Goal: Transaction & Acquisition: Purchase product/service

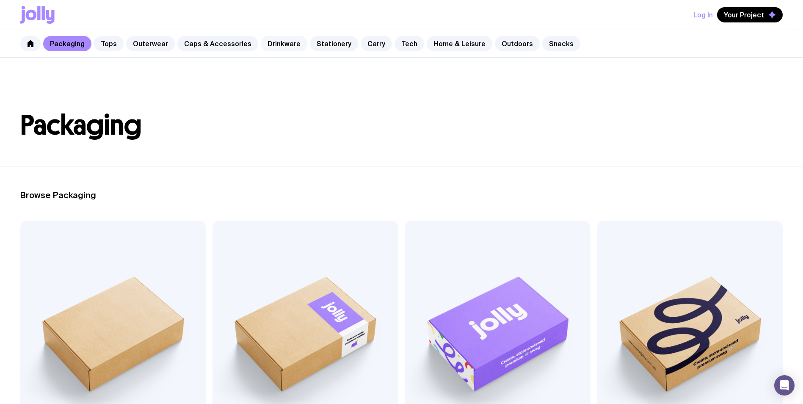
click at [290, 44] on link "Drinkware" at bounding box center [284, 43] width 47 height 15
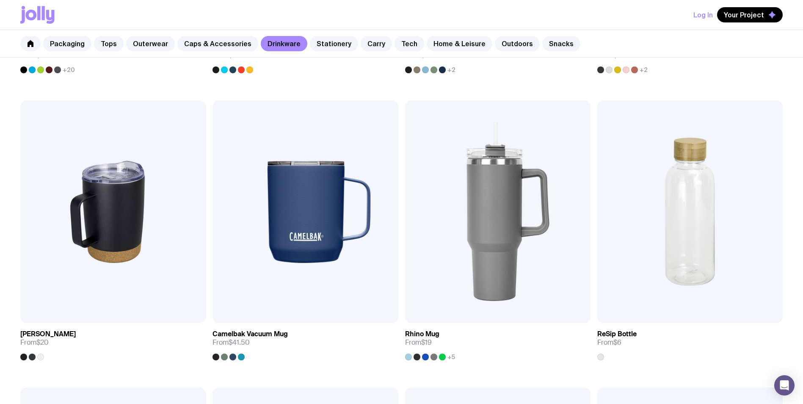
scroll to position [681, 0]
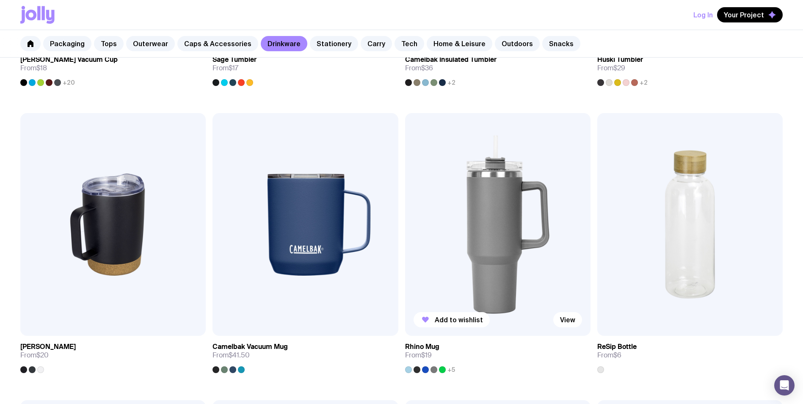
click at [501, 249] on img at bounding box center [497, 224] width 185 height 223
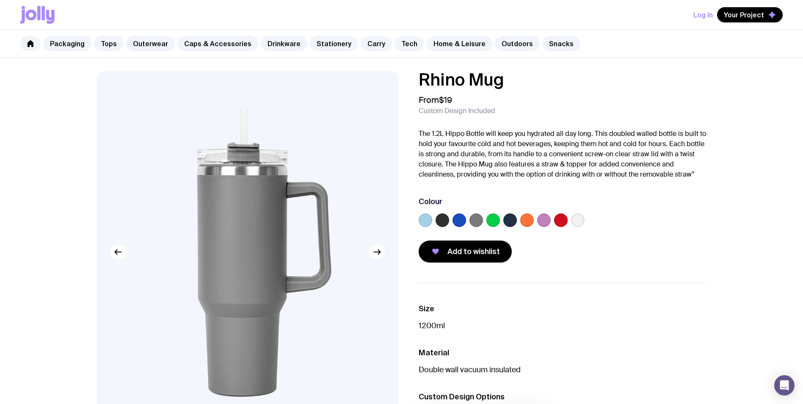
click at [456, 217] on label at bounding box center [459, 220] width 14 height 14
click at [0, 0] on input "radio" at bounding box center [0, 0] width 0 height 0
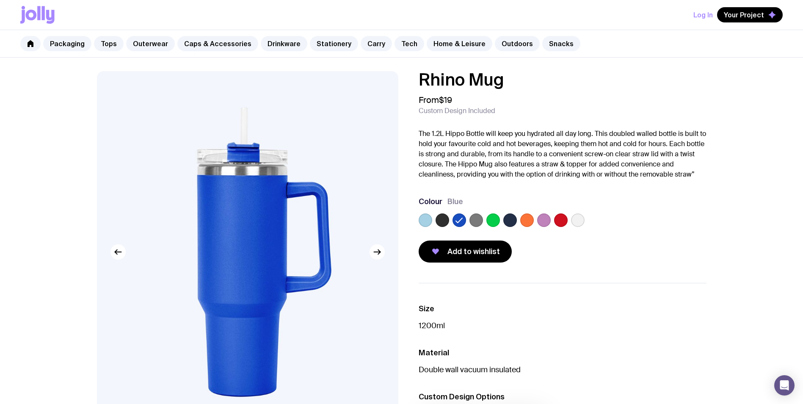
click at [509, 218] on label at bounding box center [510, 220] width 14 height 14
click at [0, 0] on input "radio" at bounding box center [0, 0] width 0 height 0
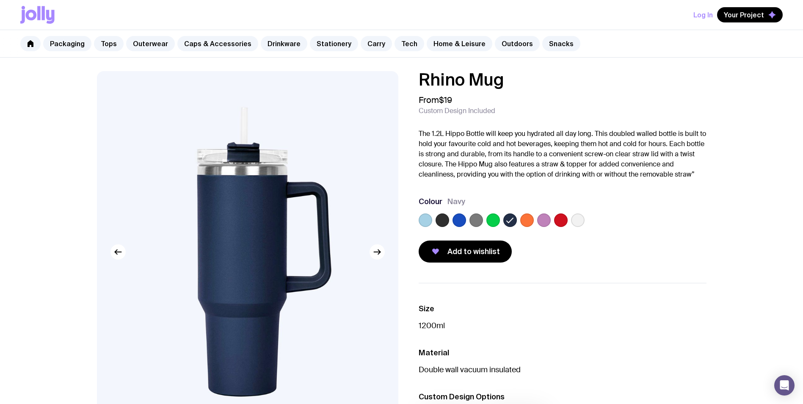
click at [501, 217] on div at bounding box center [562, 221] width 288 height 17
click at [490, 221] on label at bounding box center [493, 220] width 14 height 14
click at [0, 0] on input "radio" at bounding box center [0, 0] width 0 height 0
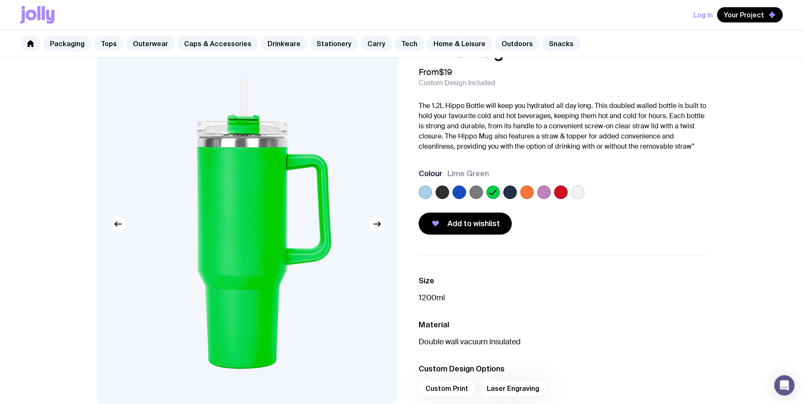
scroll to position [42, 0]
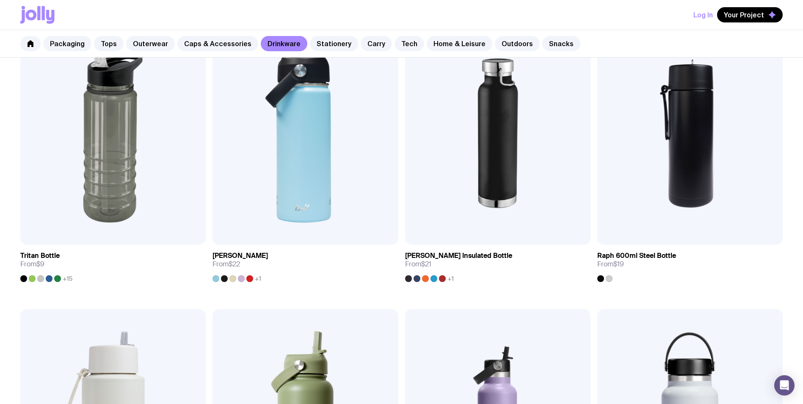
scroll to position [1100, 0]
